Goal: Task Accomplishment & Management: Complete application form

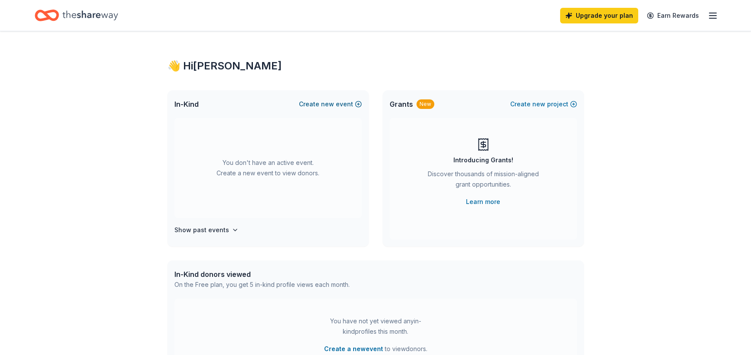
click at [330, 102] on span "new" at bounding box center [327, 104] width 13 height 10
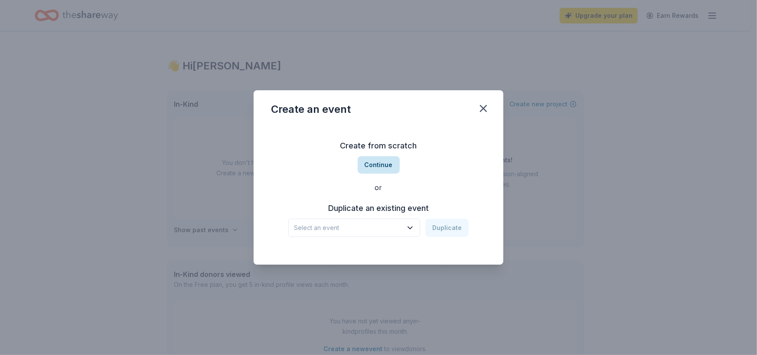
click at [377, 165] on button "Continue" at bounding box center [379, 164] width 42 height 17
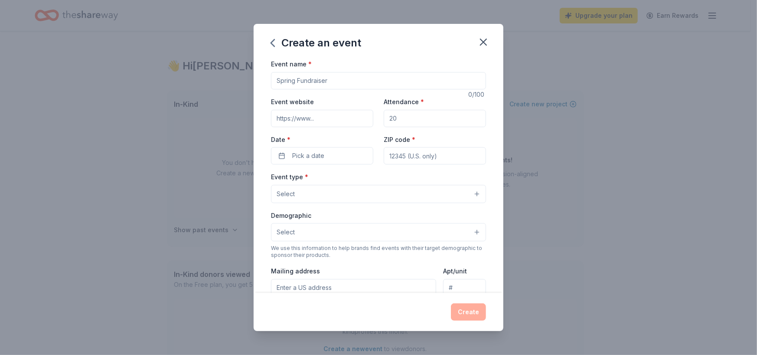
click at [350, 78] on input "Event name *" at bounding box center [378, 80] width 215 height 17
drag, startPoint x: 352, startPoint y: 78, endPoint x: 237, endPoint y: 85, distance: 115.1
click at [234, 83] on div "Create an event Event name * 0 /100 Event website Attendance * Date * Pick a da…" at bounding box center [378, 177] width 757 height 355
click at [330, 75] on input "Event name *" at bounding box center [378, 80] width 215 height 17
paste input "[PERSON_NAME] Foundation for Educational Advancement (FFEA)"
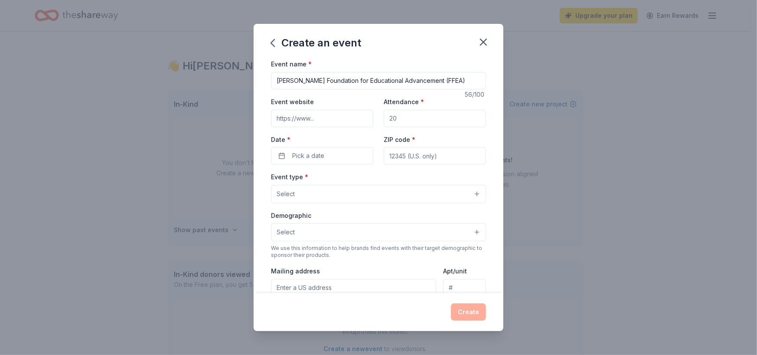
type input "[PERSON_NAME] Foundation for Educational Advancement (FFEA)"
click at [404, 119] on input "Attendance *" at bounding box center [435, 118] width 102 height 17
type input "150"
click at [326, 158] on button "Pick a date" at bounding box center [322, 155] width 102 height 17
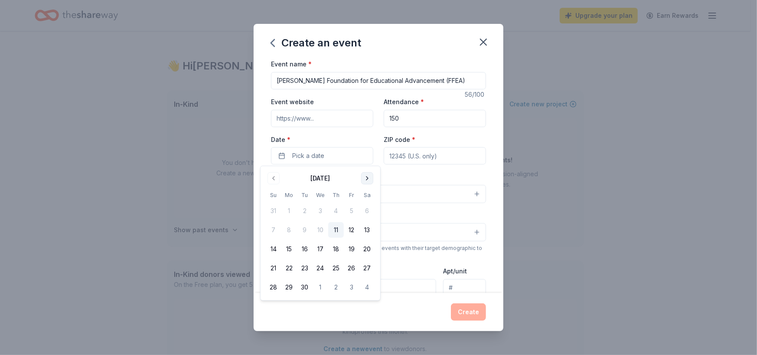
click at [366, 177] on button "Go to next month" at bounding box center [367, 178] width 12 height 12
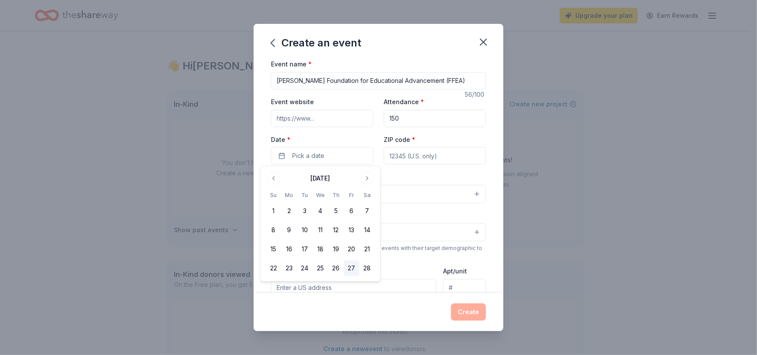
click at [350, 268] on button "27" at bounding box center [352, 268] width 16 height 16
click at [430, 158] on input "ZIP code *" at bounding box center [435, 155] width 102 height 17
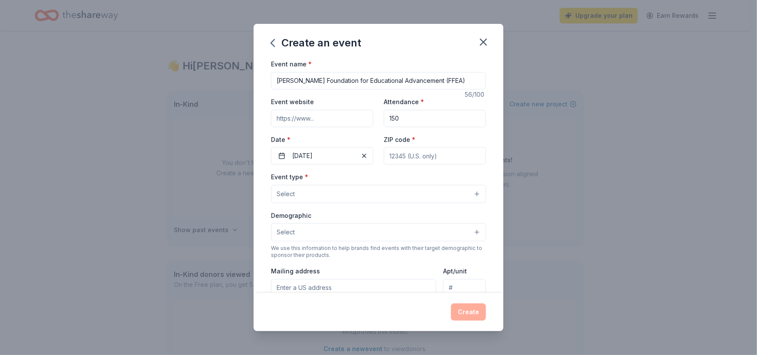
type input "48081"
type input "23200 Ryan Road"
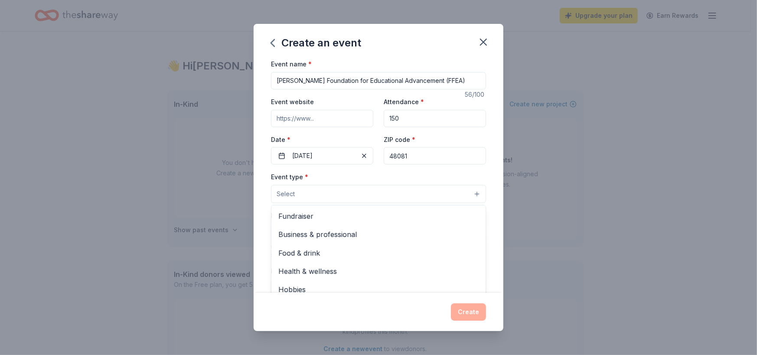
click at [295, 188] on button "Select" at bounding box center [378, 194] width 215 height 18
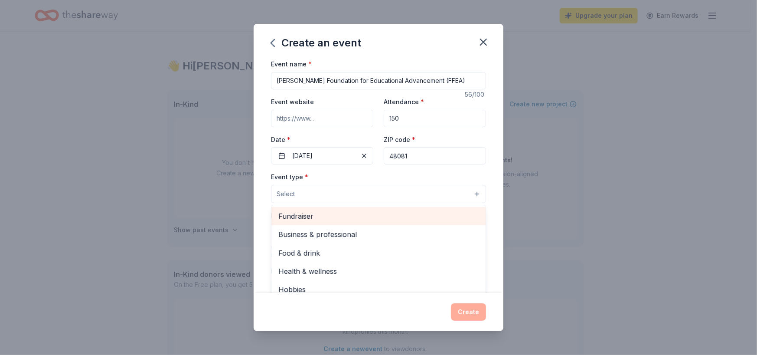
click at [301, 213] on span "Fundraiser" at bounding box center [378, 215] width 200 height 11
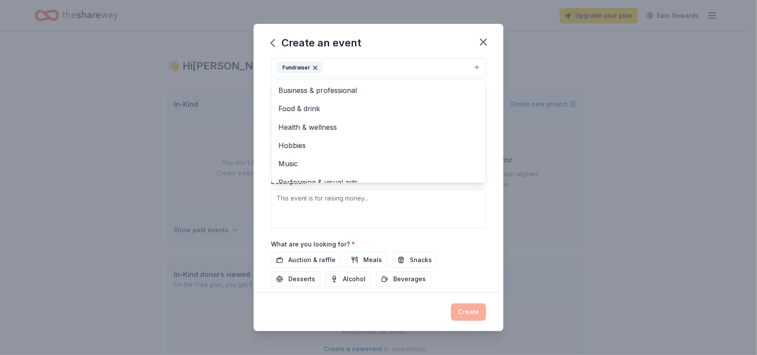
click at [467, 230] on div "Event name * Fitzgerald Foundation for Educational Advancement (FFEA) 56 /100 E…" at bounding box center [378, 132] width 215 height 401
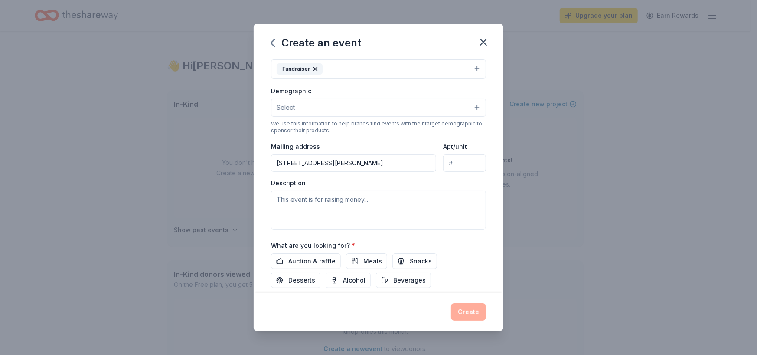
click at [330, 109] on button "Select" at bounding box center [378, 107] width 215 height 18
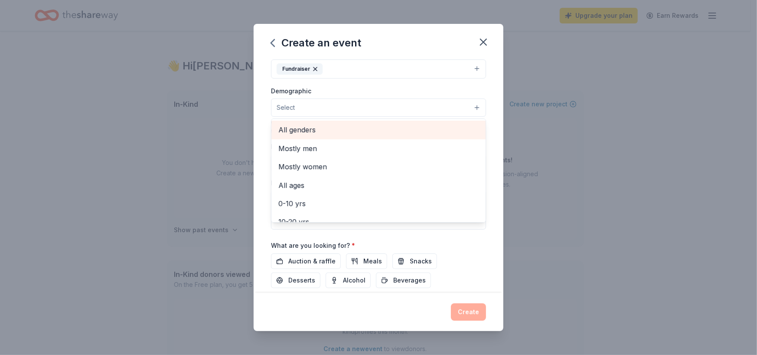
click at [321, 130] on span "All genders" at bounding box center [378, 129] width 200 height 11
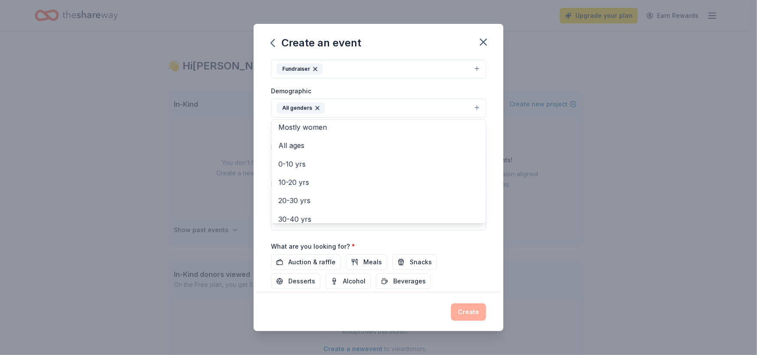
scroll to position [38, 0]
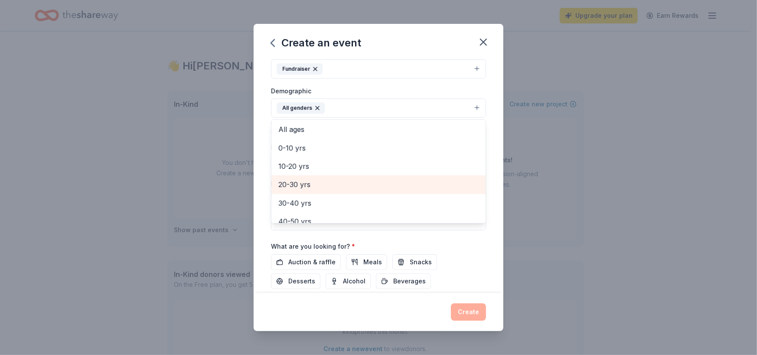
click at [298, 184] on span "20-30 yrs" at bounding box center [378, 184] width 200 height 11
click at [311, 184] on span "30-40 yrs" at bounding box center [378, 184] width 200 height 11
click at [309, 186] on span "40-50 yrs" at bounding box center [378, 184] width 200 height 11
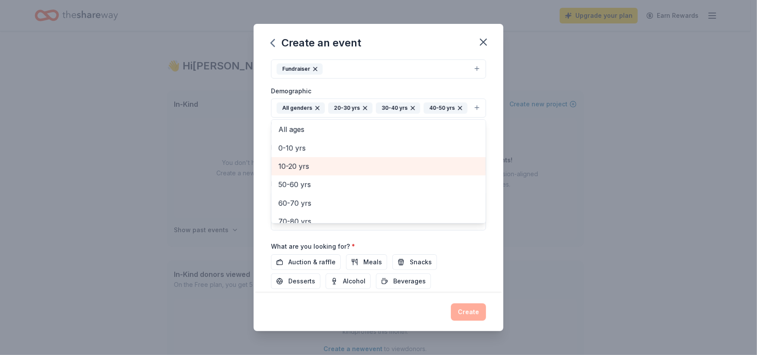
click at [309, 175] on div "10-20 yrs" at bounding box center [378, 166] width 214 height 18
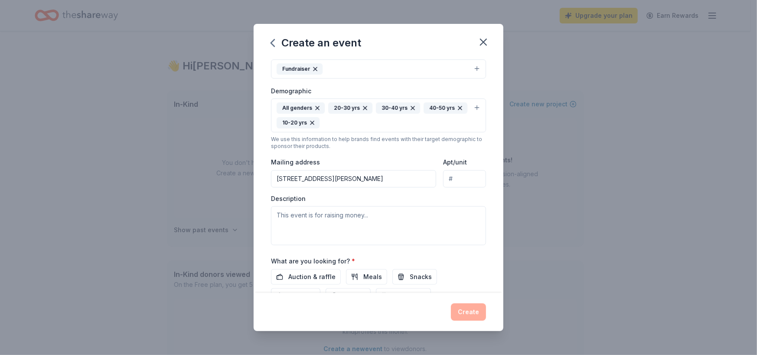
click at [316, 120] on icon "button" at bounding box center [312, 122] width 7 height 7
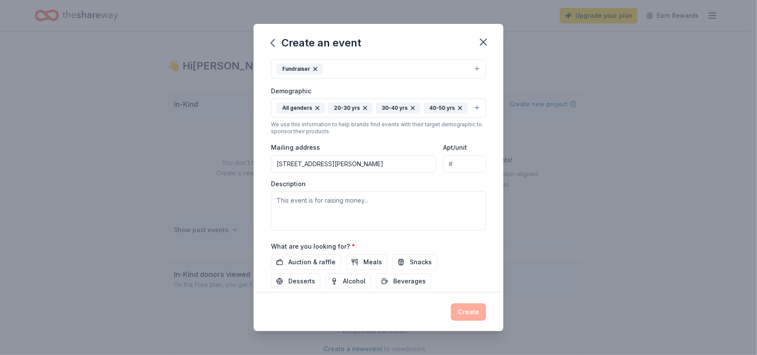
click at [350, 114] on div "All genders 20-30 yrs 30-40 yrs 40-50 yrs" at bounding box center [372, 107] width 191 height 11
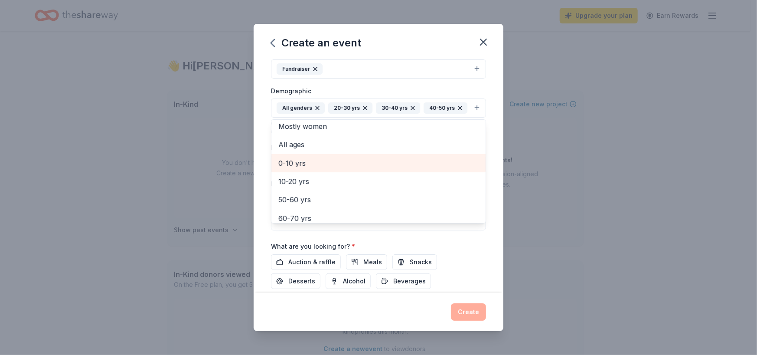
scroll to position [43, 0]
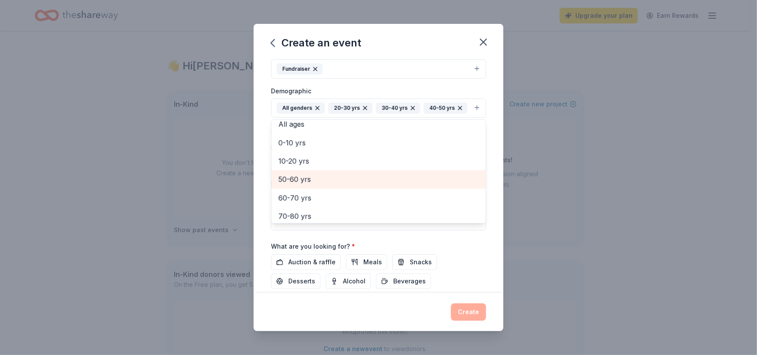
click at [312, 185] on span "50-60 yrs" at bounding box center [378, 178] width 200 height 11
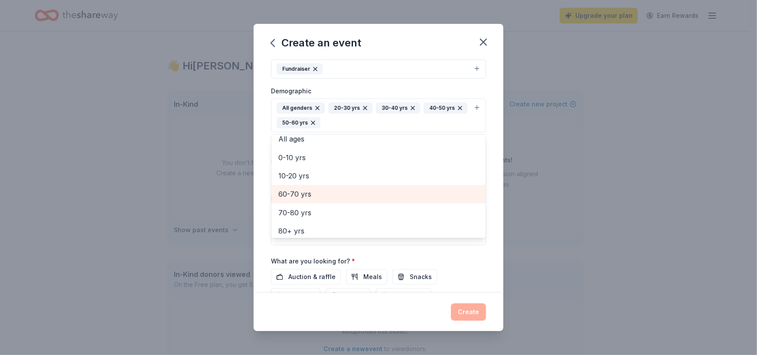
click at [309, 195] on span "60-70 yrs" at bounding box center [378, 193] width 200 height 11
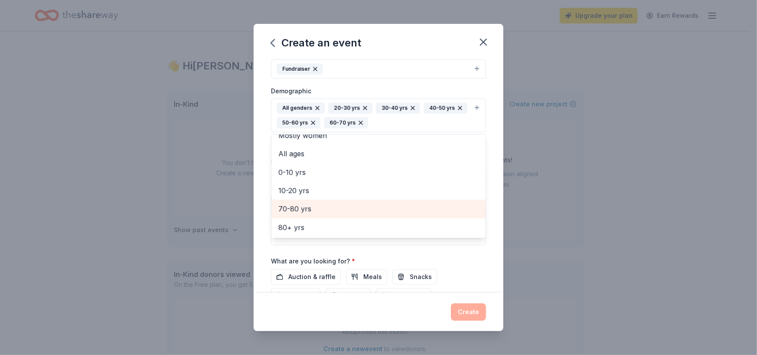
click at [306, 205] on span "70-80 yrs" at bounding box center [378, 208] width 200 height 11
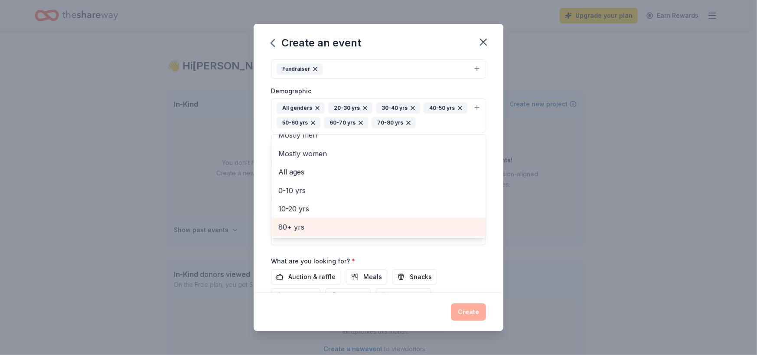
click at [301, 223] on span "80+ yrs" at bounding box center [378, 226] width 200 height 11
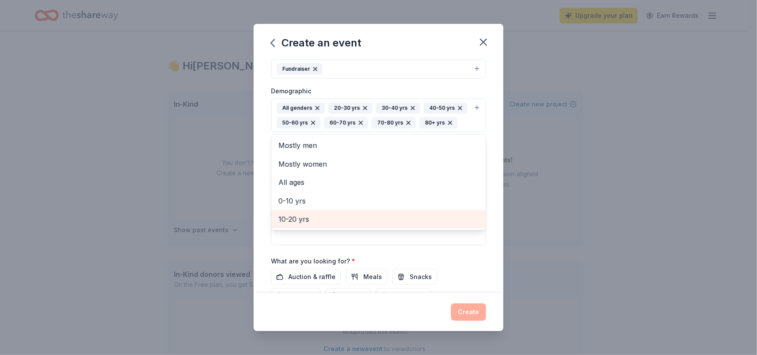
scroll to position [0, 0]
click at [578, 210] on div "Create an event Event name * Fitzgerald Foundation for Educational Advancement …" at bounding box center [378, 177] width 757 height 355
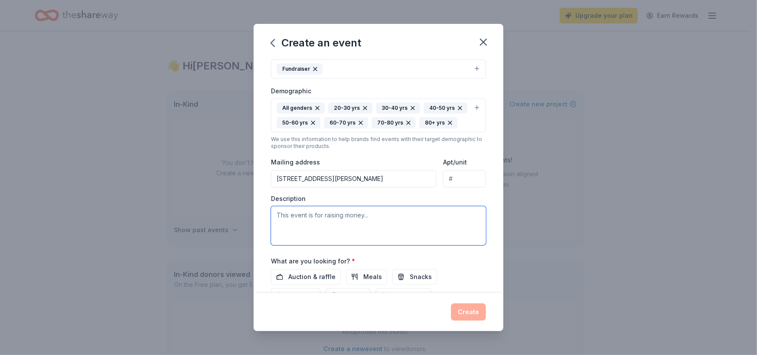
click at [344, 232] on textarea at bounding box center [378, 225] width 215 height 39
paste textarea "We are excited to announce the 2026 FFEA Benefit Event – Night at the Races on …"
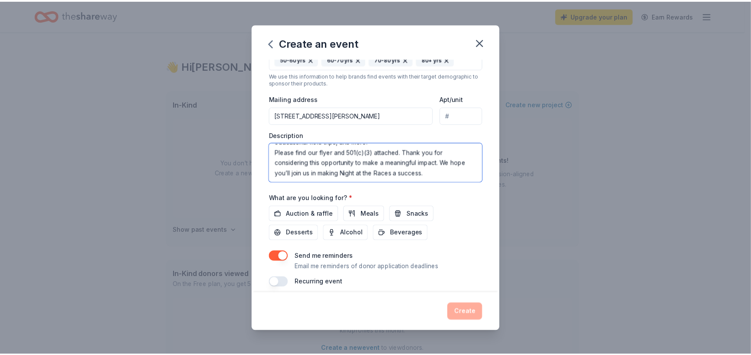
scroll to position [210, 0]
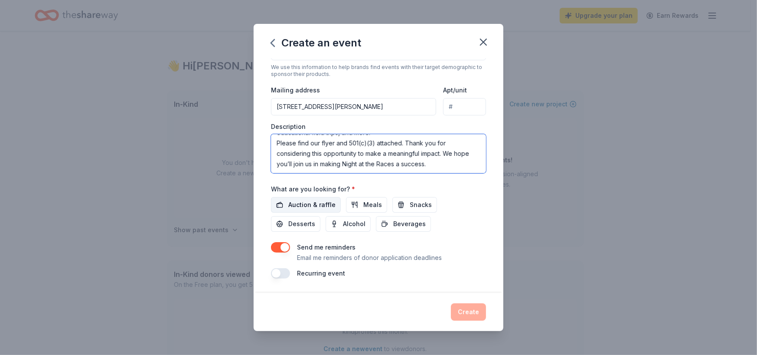
type textarea "We are excited to announce the 2026 FFEA Benefit Event – Night at the Races on …"
click at [297, 206] on span "Auction & raffle" at bounding box center [311, 204] width 47 height 10
click at [467, 309] on button "Create" at bounding box center [468, 311] width 35 height 17
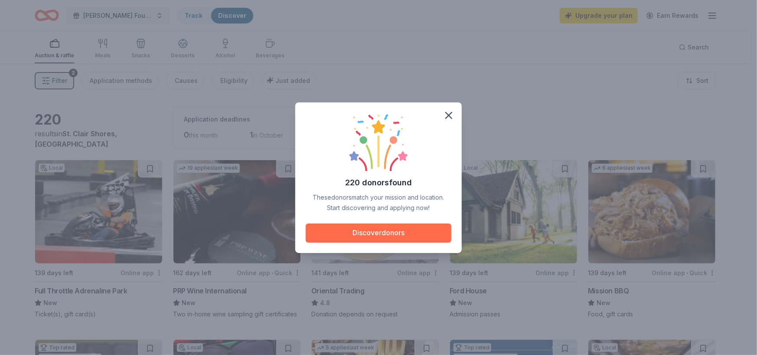
click at [364, 237] on button "Discover donors" at bounding box center [379, 232] width 146 height 19
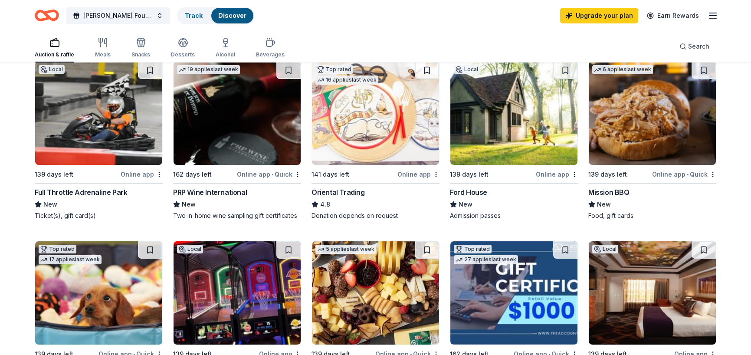
scroll to position [87, 0]
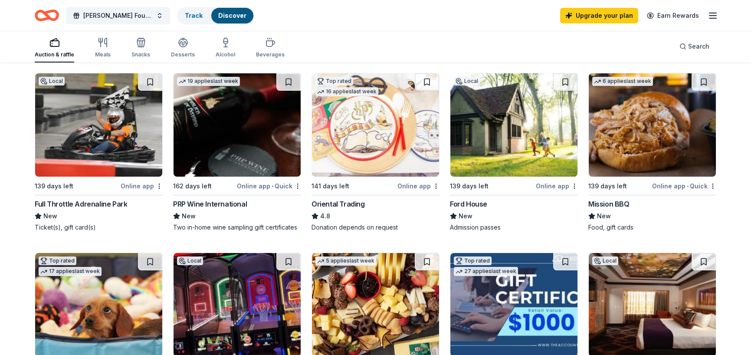
click at [548, 186] on div "Online app" at bounding box center [556, 185] width 42 height 11
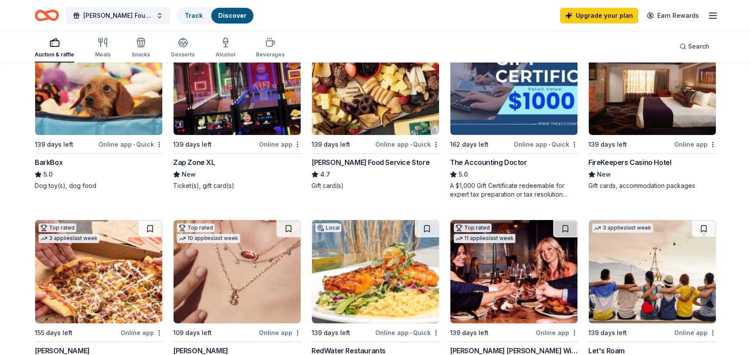
scroll to position [260, 0]
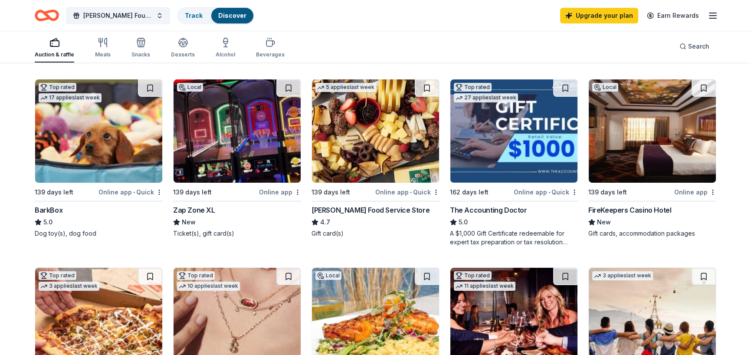
click at [235, 146] on img at bounding box center [236, 130] width 127 height 103
click at [645, 205] on div "FireKeepers Casino Hotel" at bounding box center [629, 210] width 83 height 10
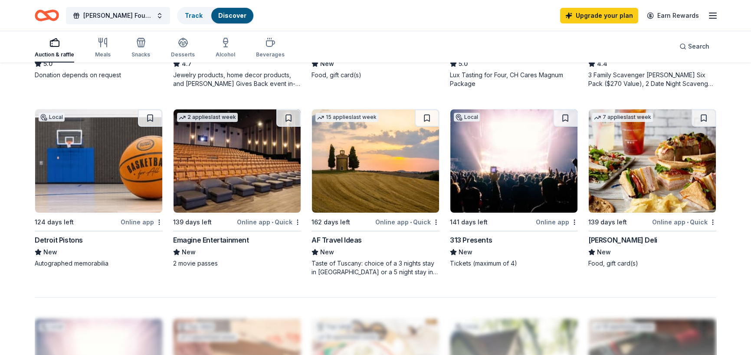
scroll to position [607, 0]
click at [65, 184] on img at bounding box center [98, 160] width 127 height 103
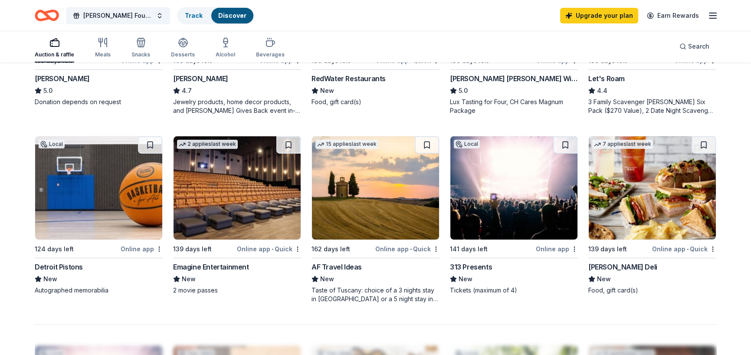
scroll to position [564, 0]
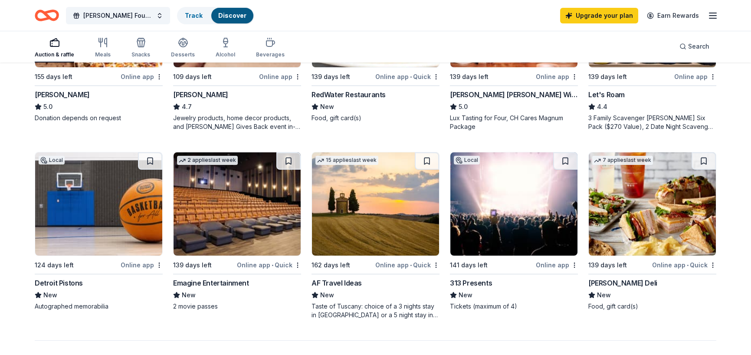
click at [496, 263] on div "141 days left" at bounding box center [492, 264] width 84 height 11
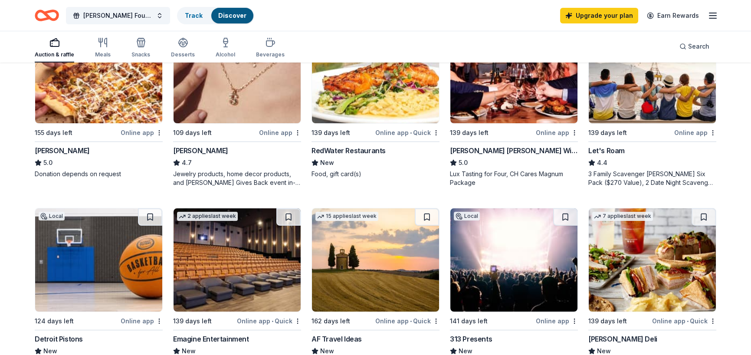
scroll to position [520, 0]
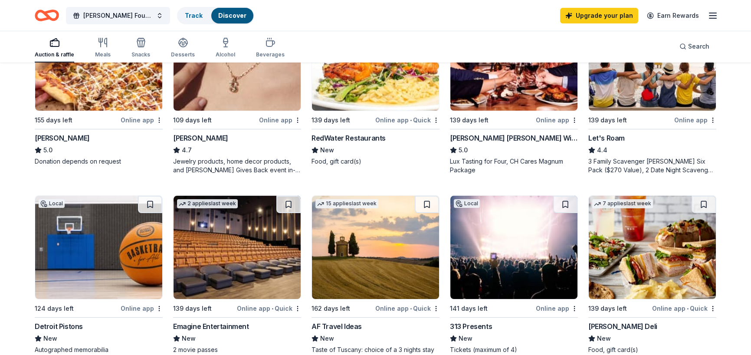
click at [230, 283] on img at bounding box center [236, 247] width 127 height 103
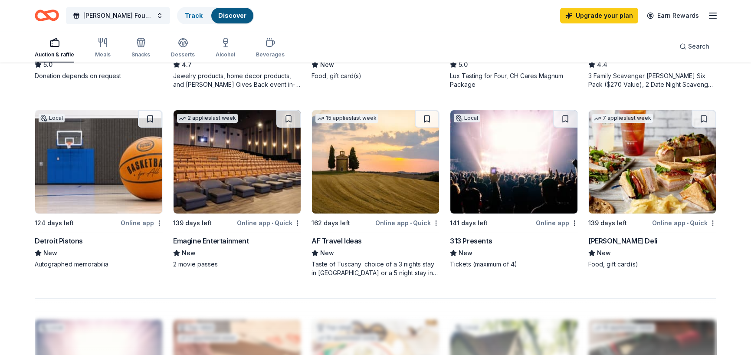
scroll to position [607, 0]
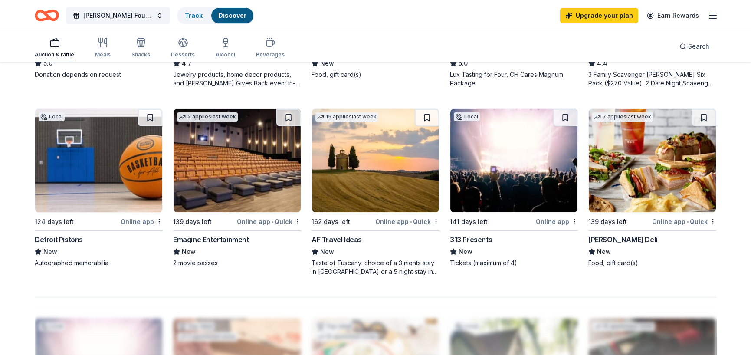
click at [363, 189] on img at bounding box center [375, 160] width 127 height 103
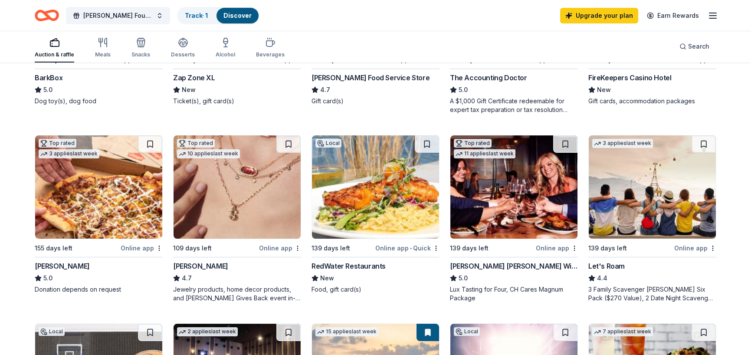
scroll to position [390, 0]
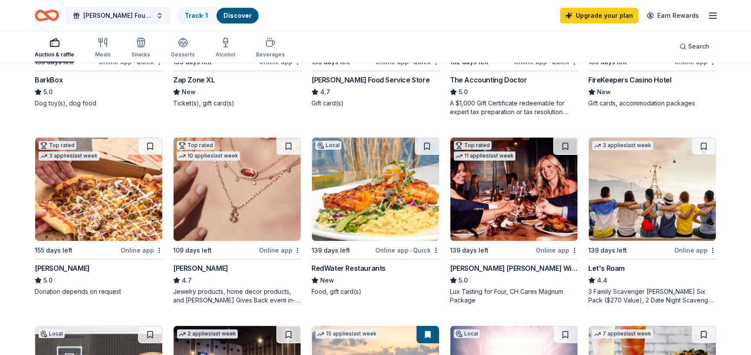
click at [643, 219] on img at bounding box center [651, 188] width 127 height 103
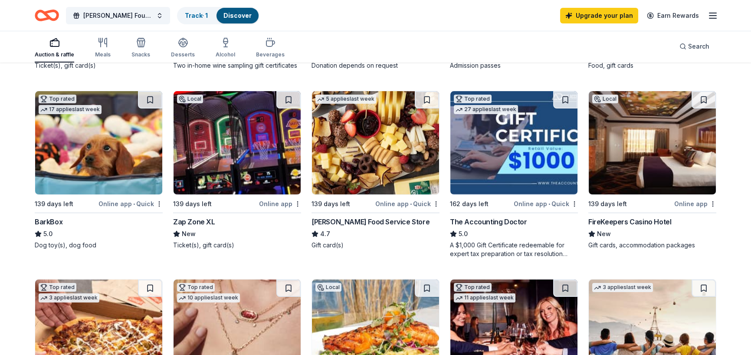
scroll to position [260, 0]
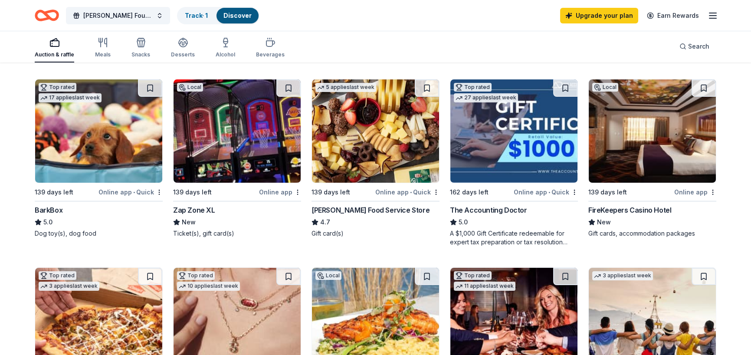
click at [78, 184] on div "Top rated 17 applies last week 139 days left Online app • Quick BarkBox 5.0 Dog…" at bounding box center [99, 158] width 128 height 159
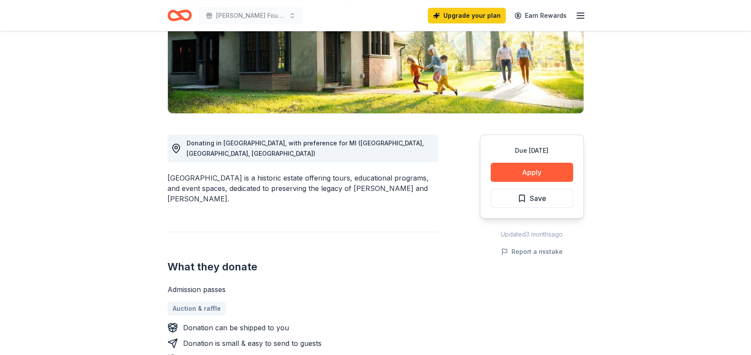
scroll to position [217, 0]
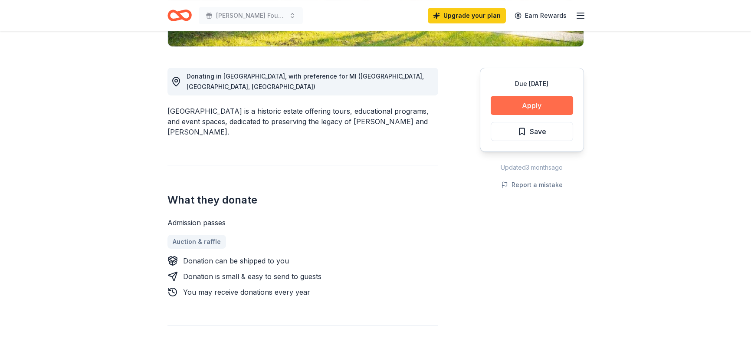
click at [531, 102] on button "Apply" at bounding box center [531, 105] width 82 height 19
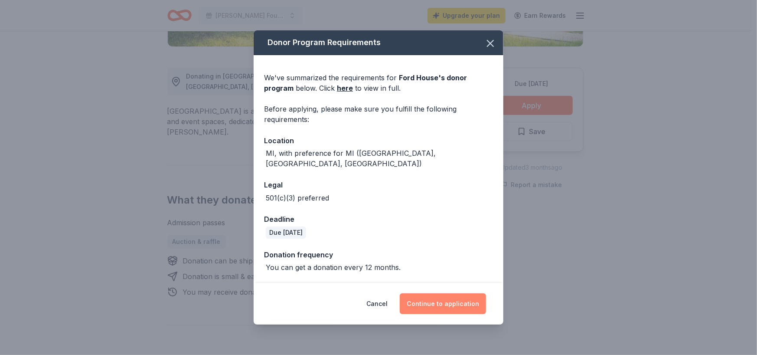
click at [430, 305] on button "Continue to application" at bounding box center [443, 303] width 86 height 21
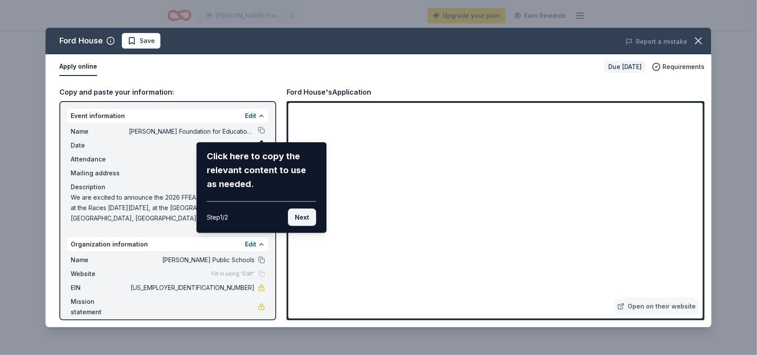
click at [310, 219] on button "Next" at bounding box center [302, 217] width 28 height 17
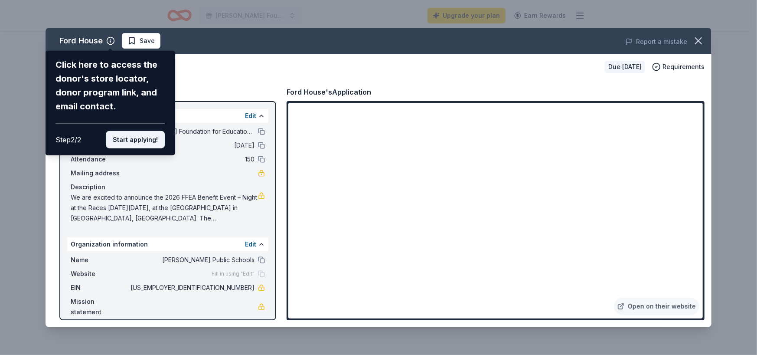
click at [153, 140] on button "Start applying!" at bounding box center [135, 139] width 59 height 17
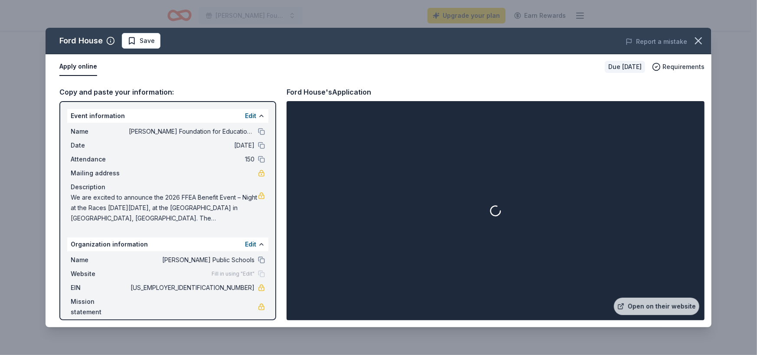
click at [387, 278] on div "Ford House Save Report a mistake Apply online Due in 139 days Requirements Copy…" at bounding box center [379, 177] width 666 height 299
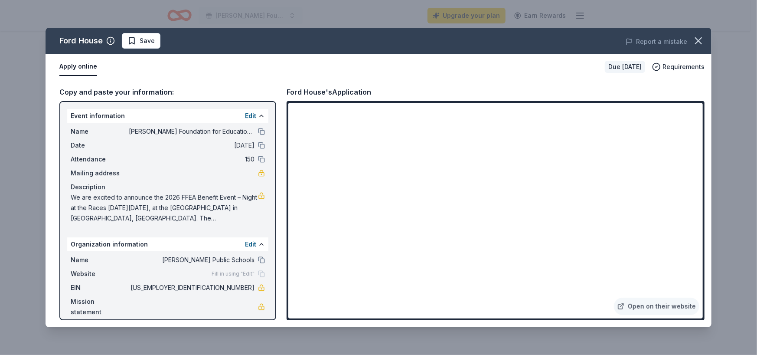
drag, startPoint x: 610, startPoint y: 36, endPoint x: 610, endPoint y: 17, distance: 19.5
click at [610, 17] on div "Ford House Save Report a mistake Apply online Due in 139 days Requirements Copy…" at bounding box center [378, 177] width 757 height 355
click at [696, 43] on icon "button" at bounding box center [698, 41] width 6 height 6
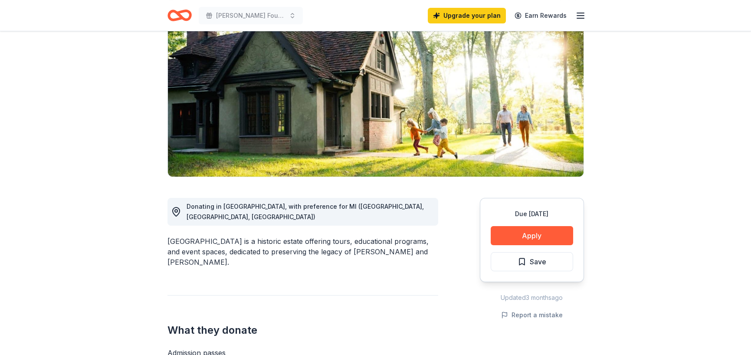
scroll to position [0, 0]
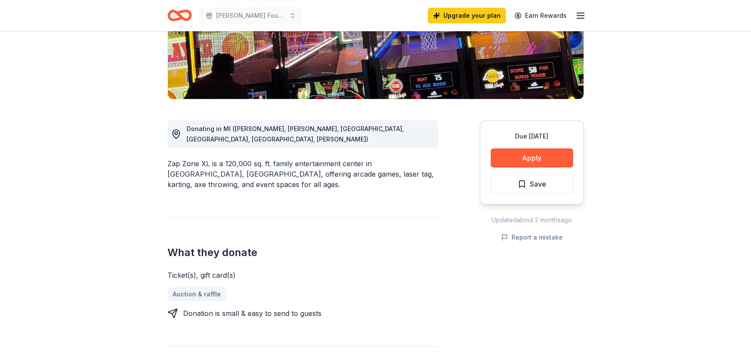
scroll to position [173, 0]
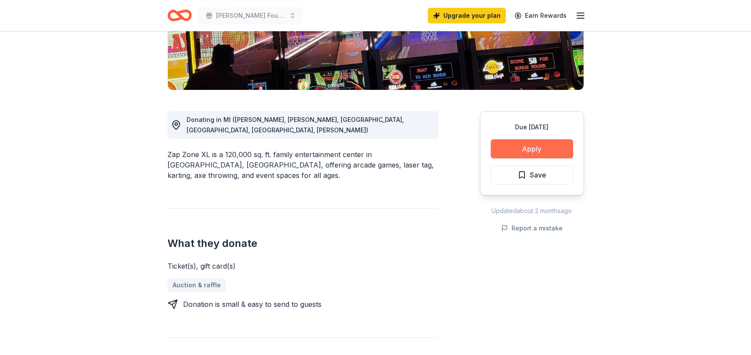
click at [531, 153] on button "Apply" at bounding box center [531, 148] width 82 height 19
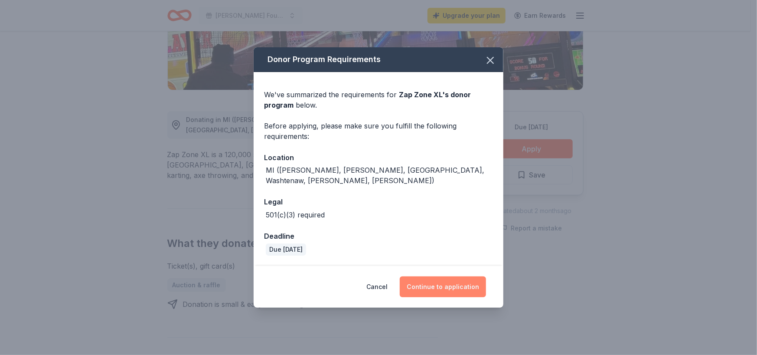
click at [444, 279] on button "Continue to application" at bounding box center [443, 286] width 86 height 21
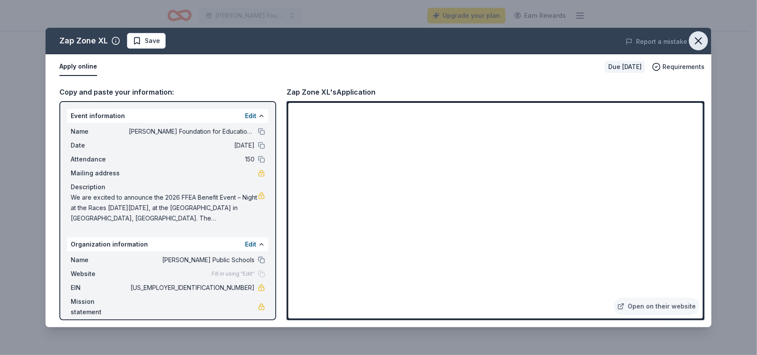
click at [698, 37] on icon "button" at bounding box center [698, 41] width 12 height 12
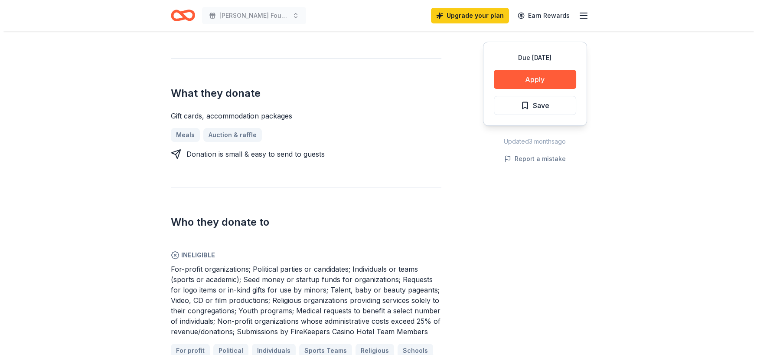
scroll to position [303, 0]
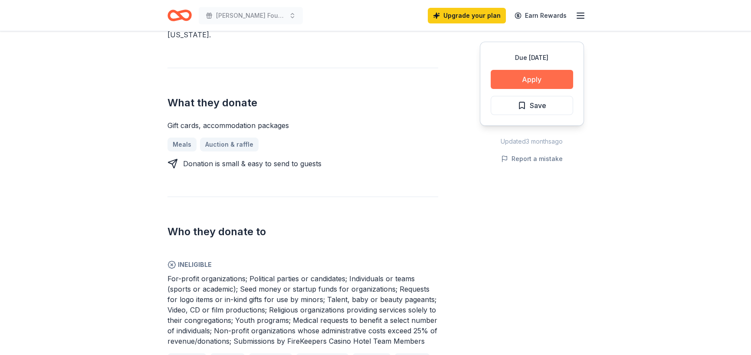
click at [535, 81] on button "Apply" at bounding box center [531, 79] width 82 height 19
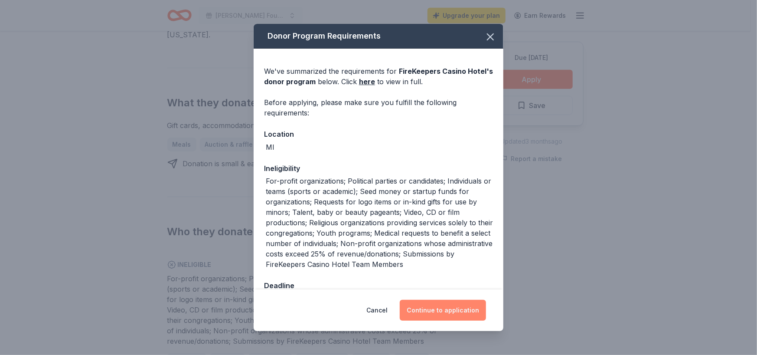
click at [451, 303] on button "Continue to application" at bounding box center [443, 310] width 86 height 21
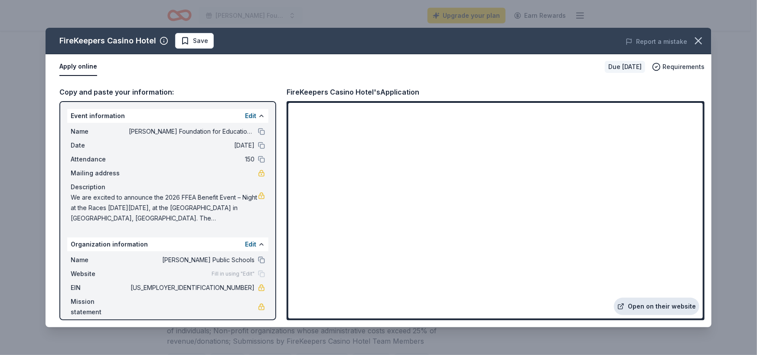
click at [668, 303] on link "Open on their website" at bounding box center [656, 305] width 85 height 17
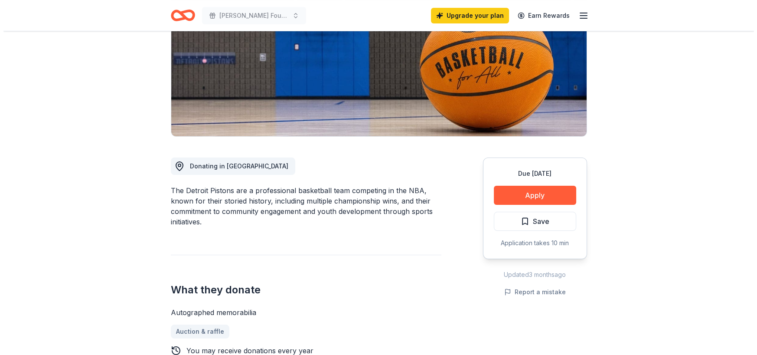
scroll to position [130, 0]
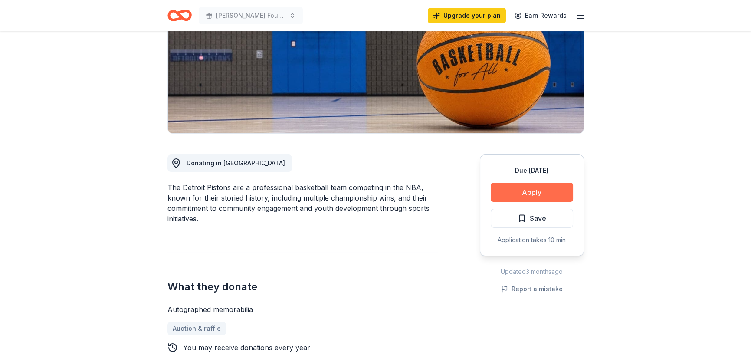
click at [541, 196] on button "Apply" at bounding box center [531, 192] width 82 height 19
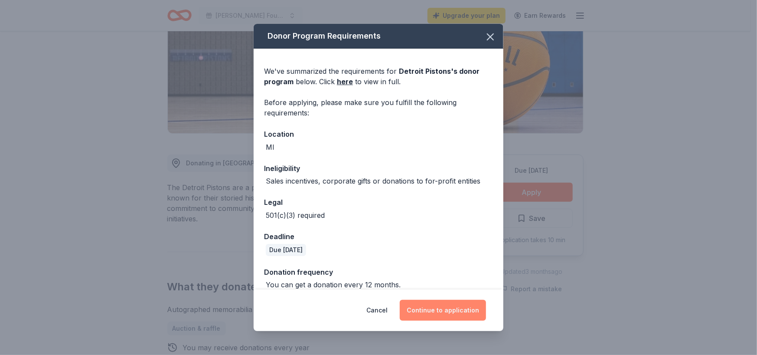
click at [433, 311] on button "Continue to application" at bounding box center [443, 310] width 86 height 21
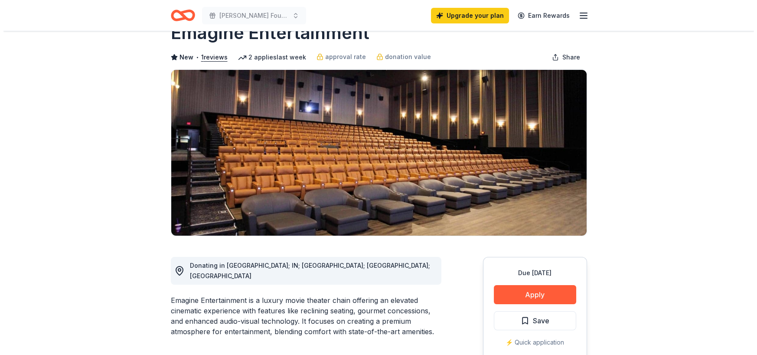
scroll to position [43, 0]
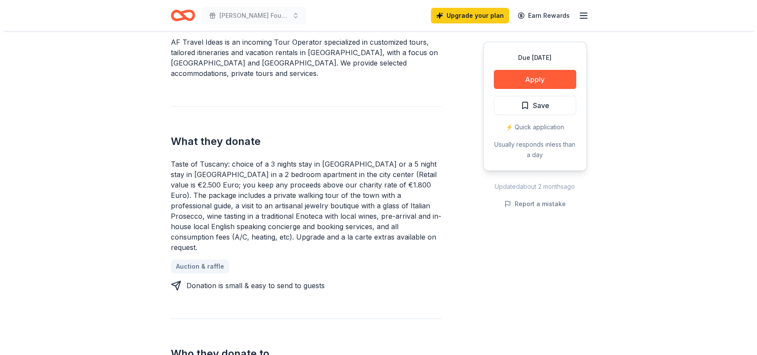
scroll to position [260, 0]
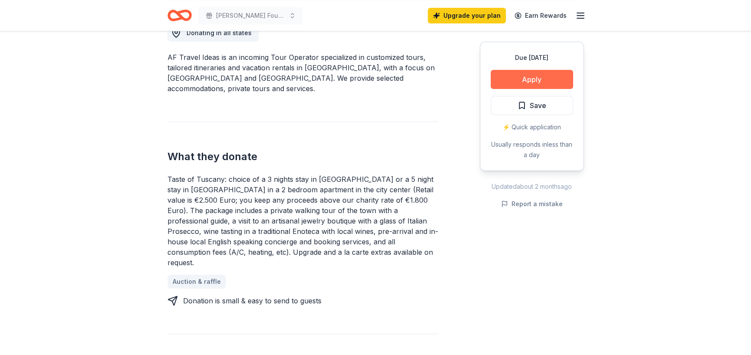
click at [536, 83] on button "Apply" at bounding box center [531, 79] width 82 height 19
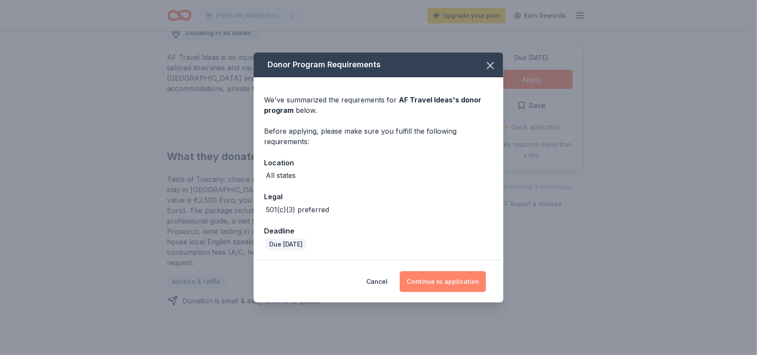
click at [463, 282] on button "Continue to application" at bounding box center [443, 281] width 86 height 21
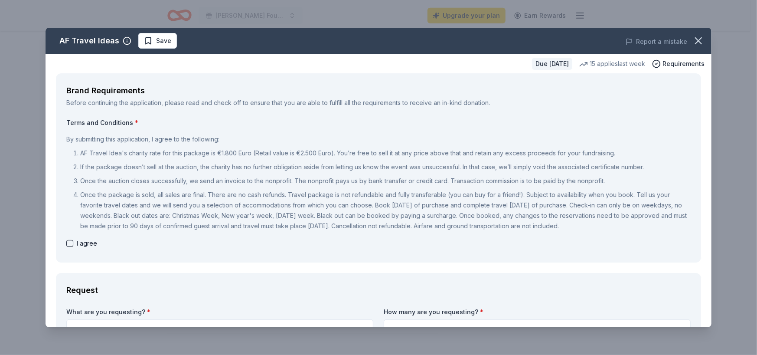
click at [68, 242] on button "button" at bounding box center [69, 243] width 7 height 7
checkbox input "true"
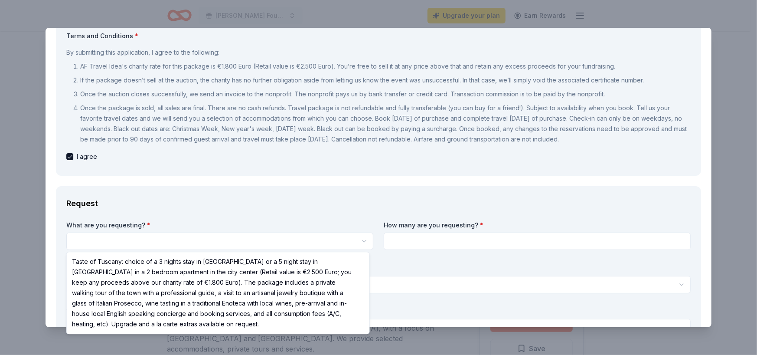
scroll to position [0, 0]
click at [104, 240] on html "Fitzgerald Foundation for Educational Advancement (FFEA) Upgrade your plan Earn…" at bounding box center [378, 177] width 757 height 355
select select "Taste of Tuscany: choice of a 3 nights stay in Florence or a 5 night stay in Co…"
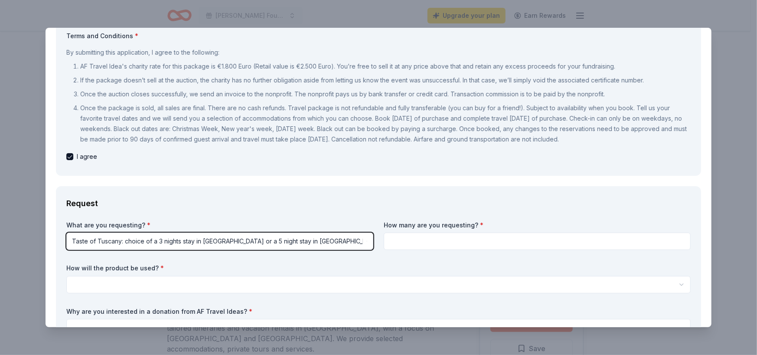
scroll to position [130, 0]
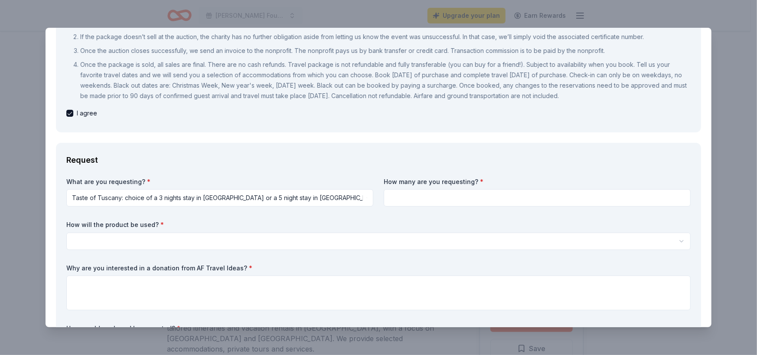
click at [413, 193] on input at bounding box center [537, 197] width 307 height 17
type input "2"
click at [131, 237] on html "Fitzgerald Foundation for Educational Advancement (FFEA) Upgrade your plan Earn…" at bounding box center [378, 177] width 757 height 355
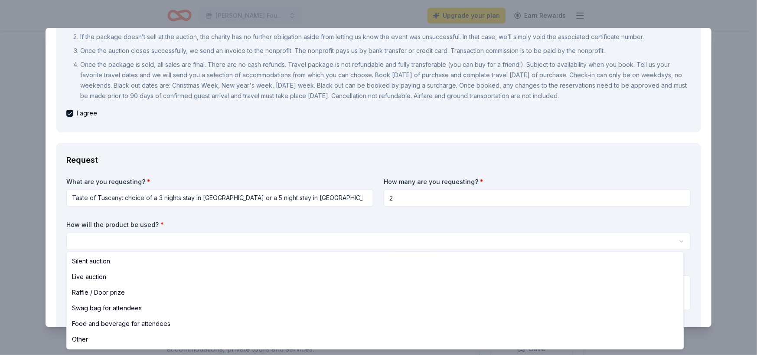
select select "silentAuction"
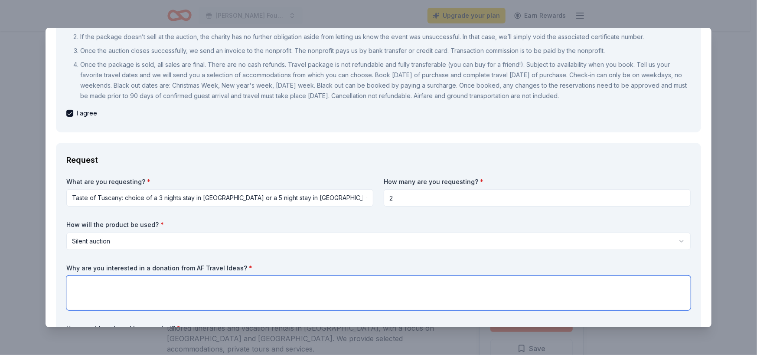
click at [164, 282] on textarea at bounding box center [378, 292] width 624 height 35
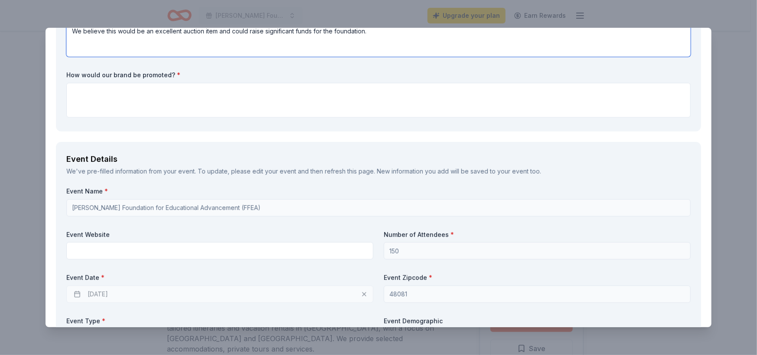
scroll to position [390, 0]
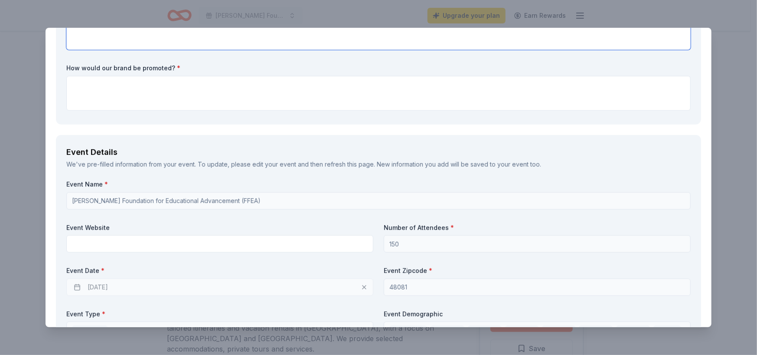
type textarea "We believe this would be an excellent auction item and could raise significant …"
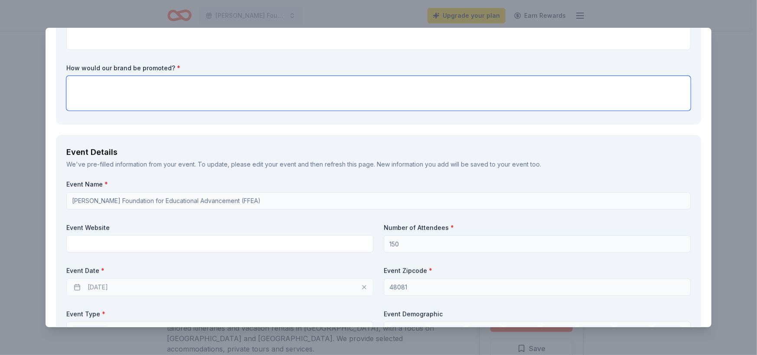
click at [147, 82] on textarea at bounding box center [378, 93] width 624 height 35
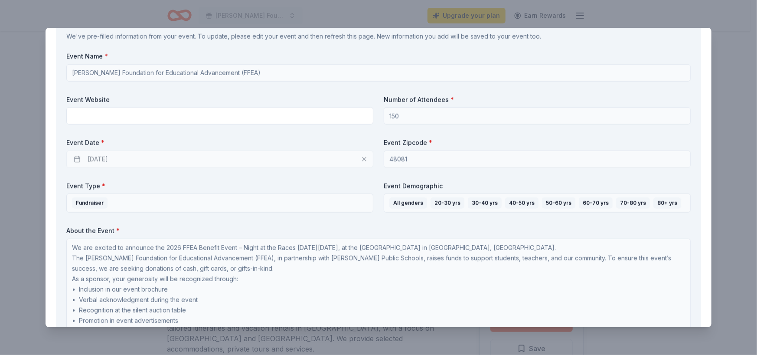
scroll to position [520, 0]
type textarea "Flyers, table, on the displays and in program"
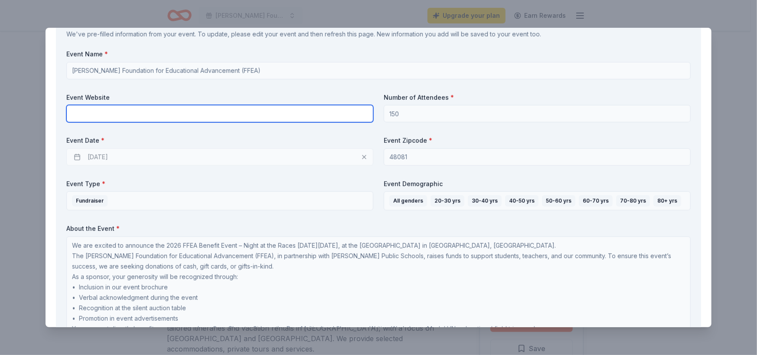
click at [125, 115] on input "text" at bounding box center [219, 113] width 307 height 17
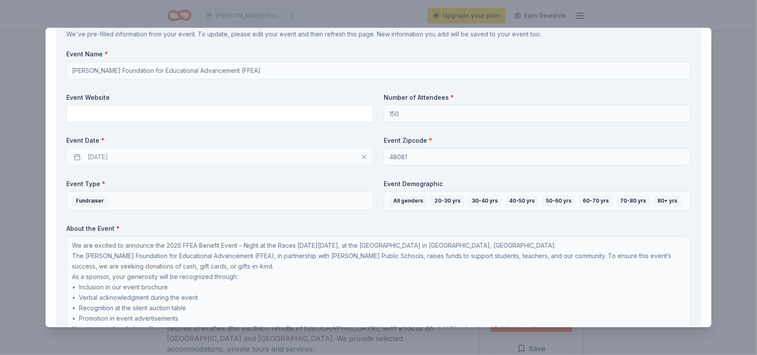
click at [171, 152] on div "02/26/2026" at bounding box center [219, 156] width 307 height 17
click at [127, 153] on div "02/26/2026" at bounding box center [219, 156] width 307 height 17
click at [76, 156] on div "02/26/2026" at bounding box center [219, 156] width 307 height 17
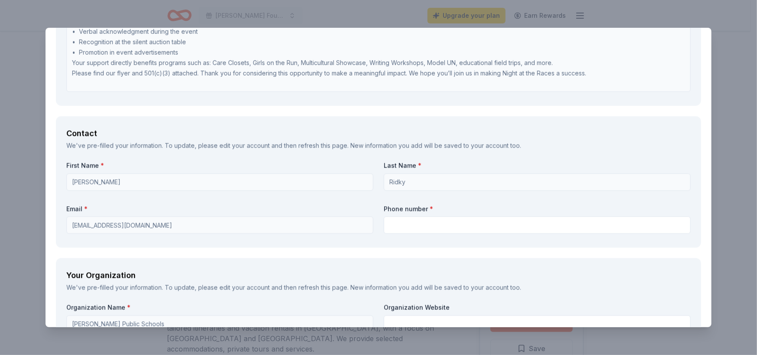
scroll to position [824, 0]
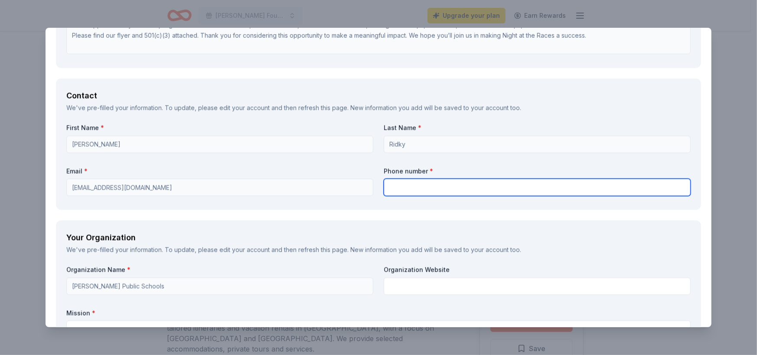
click at [394, 188] on input "text" at bounding box center [537, 187] width 307 height 17
type input "5867580988"
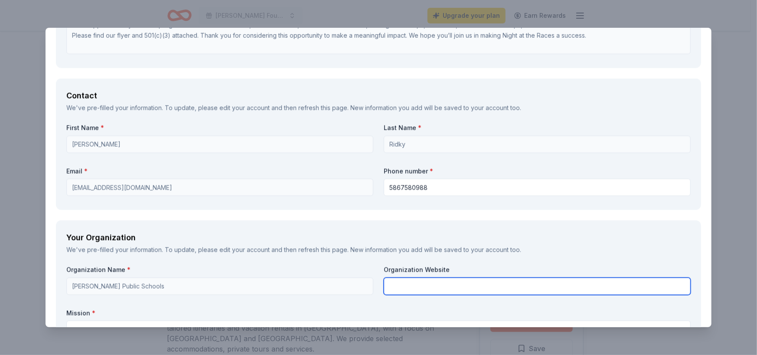
type input "Fitzgerald Foundation for Educational Advancement"
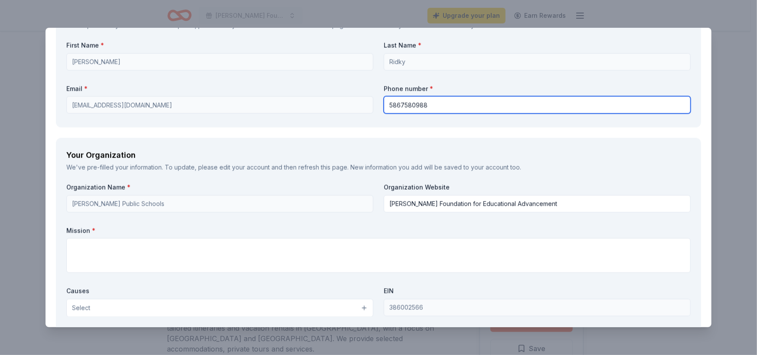
scroll to position [954, 0]
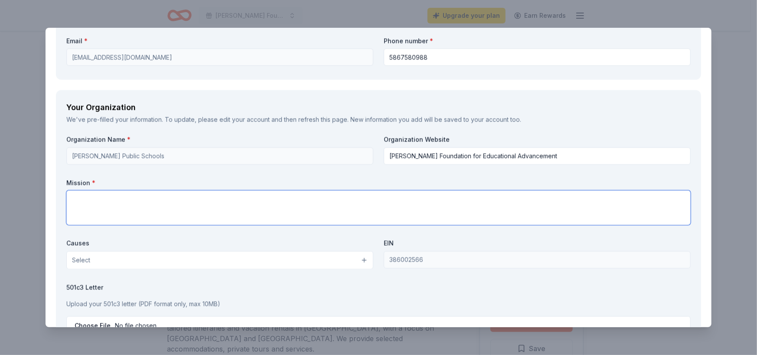
click at [143, 205] on textarea at bounding box center [378, 207] width 624 height 35
paste textarea "The Fitzgerald Foundation for Educational Advancement (FFEA) was established to…"
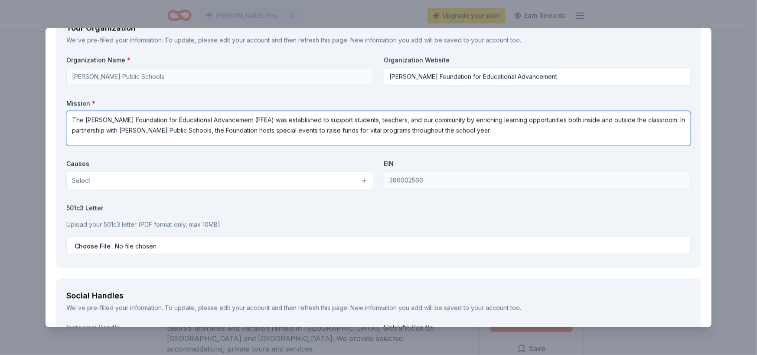
scroll to position [1041, 0]
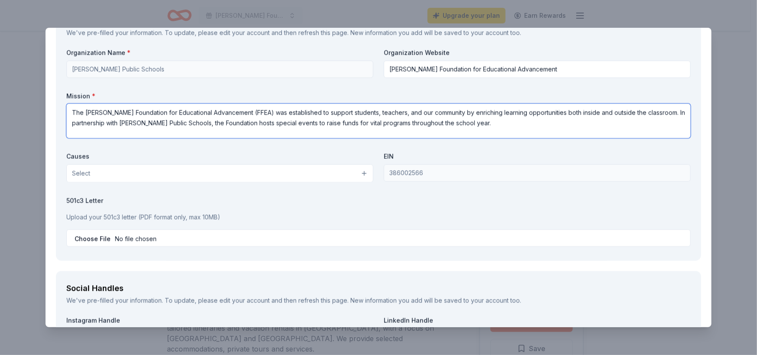
type textarea "The Fitzgerald Foundation for Educational Advancement (FFEA) was established to…"
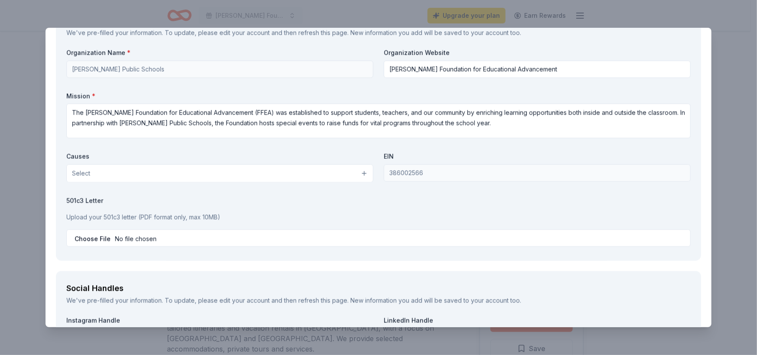
click at [131, 170] on button "Select" at bounding box center [219, 173] width 307 height 18
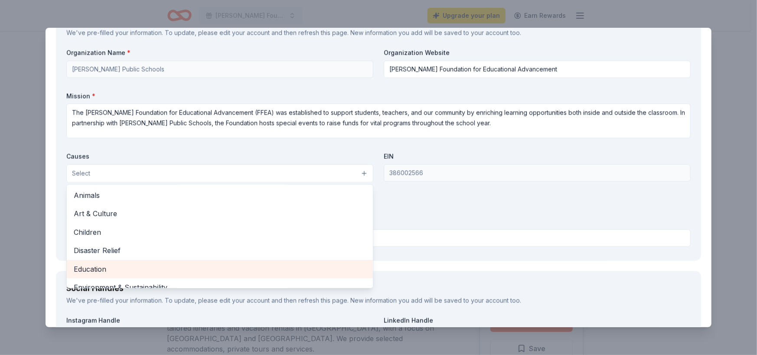
drag, startPoint x: 104, startPoint y: 268, endPoint x: 146, endPoint y: 250, distance: 45.8
click at [104, 269] on span "Education" at bounding box center [220, 269] width 292 height 11
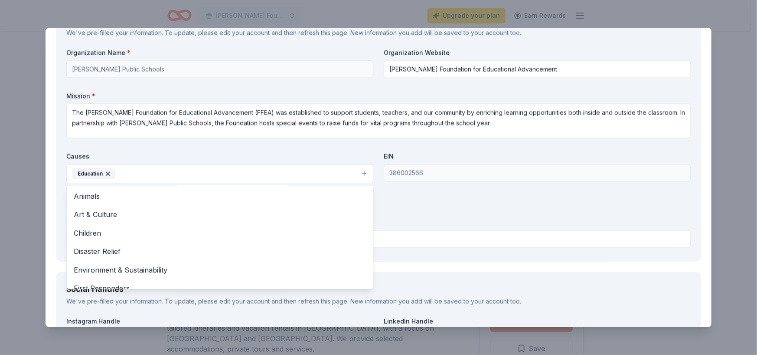
click at [446, 215] on div "Organization Name * Fitzgerald Public Schools Organization Website Fitzgerald F…" at bounding box center [378, 150] width 624 height 202
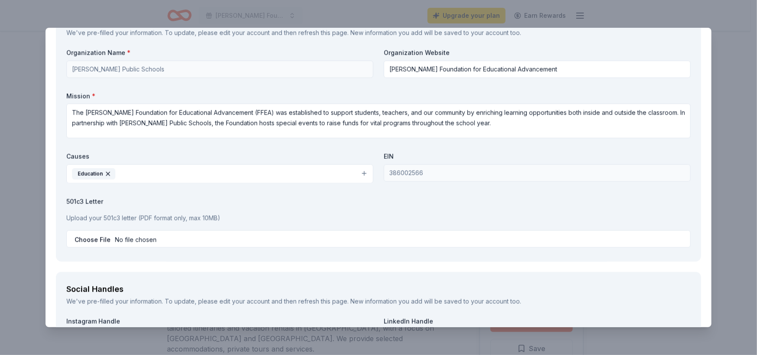
scroll to position [1084, 0]
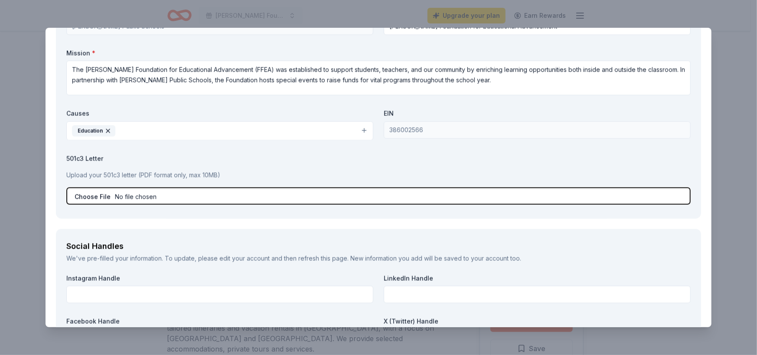
click at [155, 196] on input "file" at bounding box center [378, 195] width 624 height 17
type input "C:\fakepath\FFEA 501c3 (2) (1).pdf"
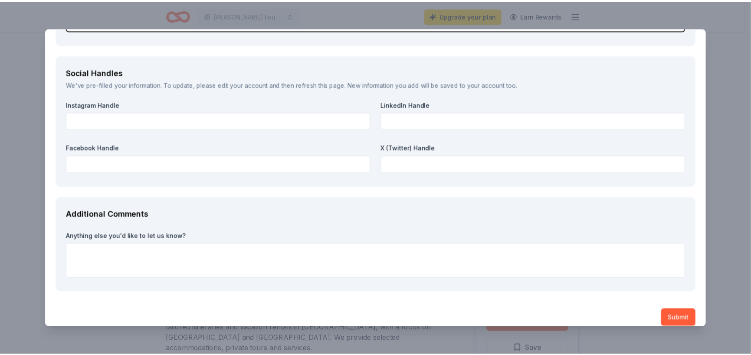
scroll to position [1266, 0]
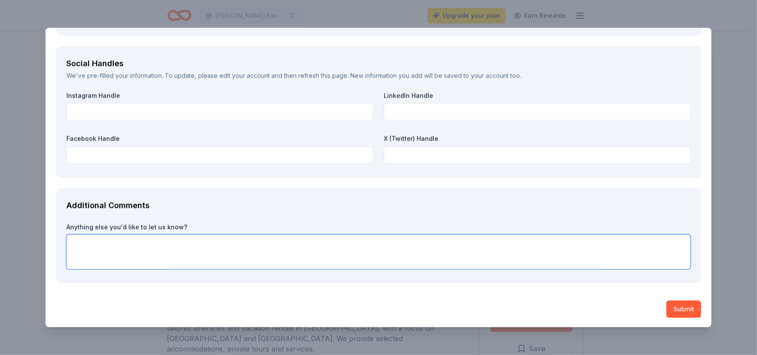
click at [178, 245] on textarea at bounding box center [378, 251] width 624 height 35
type textarea "Thank you for considering us."
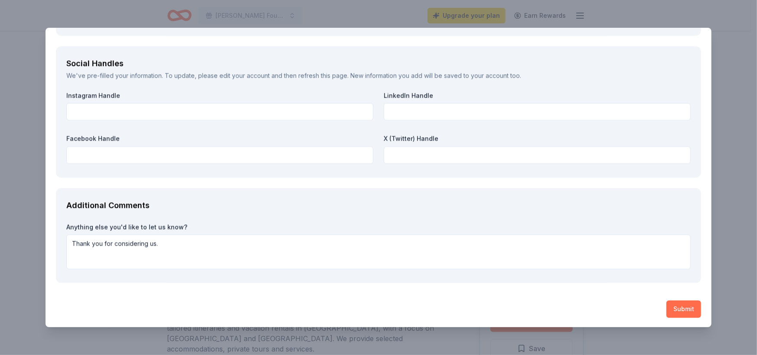
click at [681, 307] on button "Submit" at bounding box center [683, 308] width 35 height 17
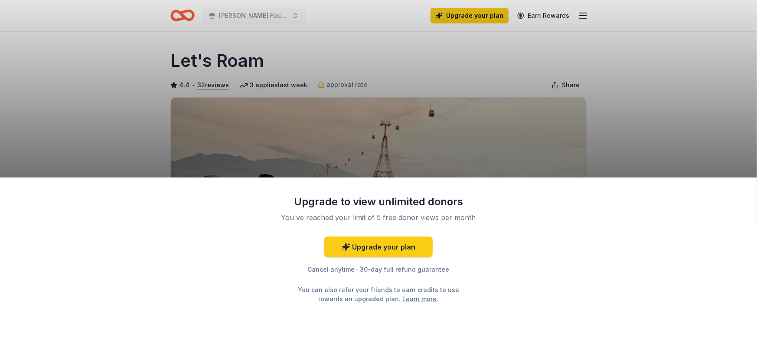
click at [462, 157] on div "Upgrade to view unlimited donors You've reached your limit of 5 free donor view…" at bounding box center [378, 177] width 757 height 355
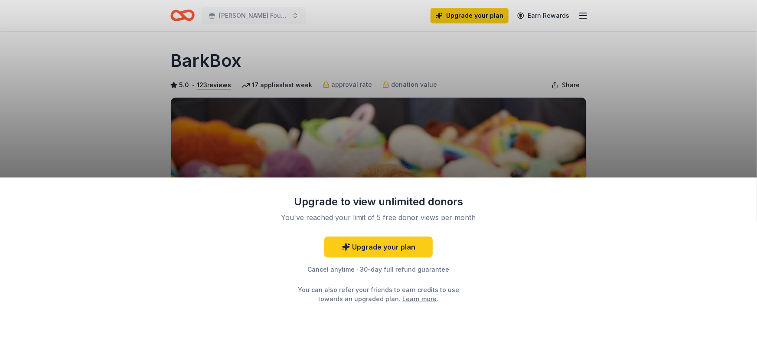
click at [513, 103] on div "Upgrade to view unlimited donors You've reached your limit of 5 free donor view…" at bounding box center [378, 177] width 757 height 355
